Goal: Find specific page/section: Find specific page/section

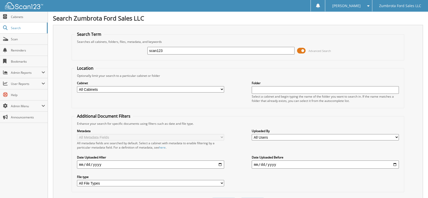
type input "scan123"
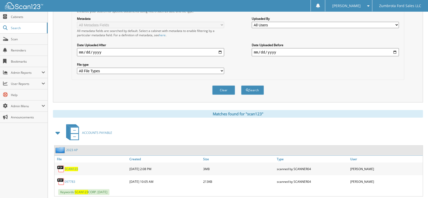
scroll to position [112, 0]
click at [69, 167] on span "SCAN123" at bounding box center [71, 168] width 13 height 4
